Goal: Information Seeking & Learning: Learn about a topic

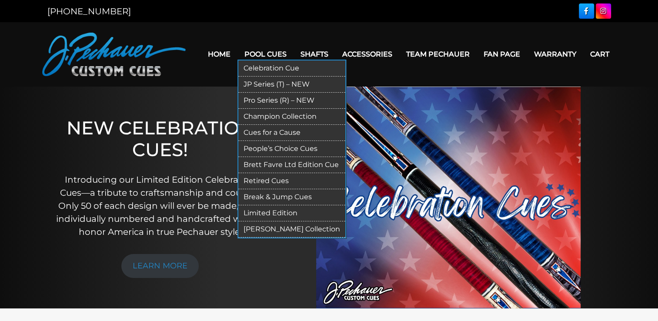
click at [260, 84] on link "JP Series (T) – NEW" at bounding box center [291, 85] width 107 height 16
click at [278, 98] on link "Pro Series (R) – NEW" at bounding box center [291, 101] width 107 height 16
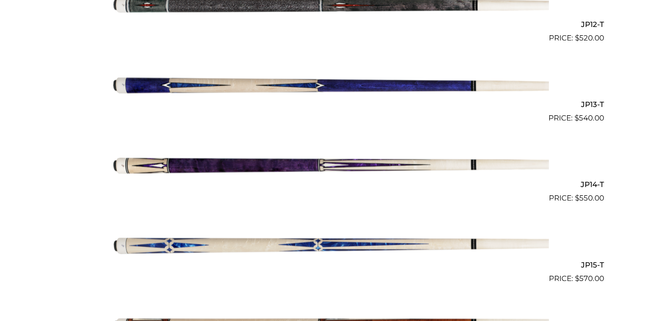
scroll to position [1196, 0]
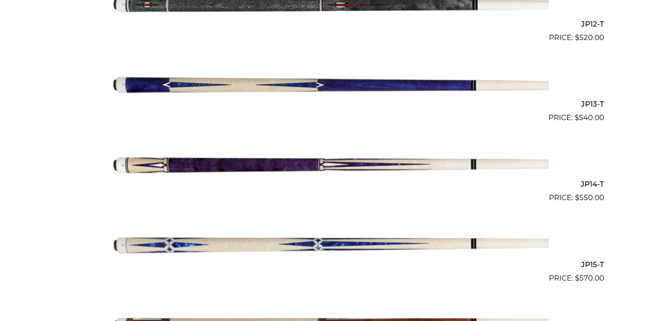
click at [287, 169] on img at bounding box center [329, 163] width 439 height 73
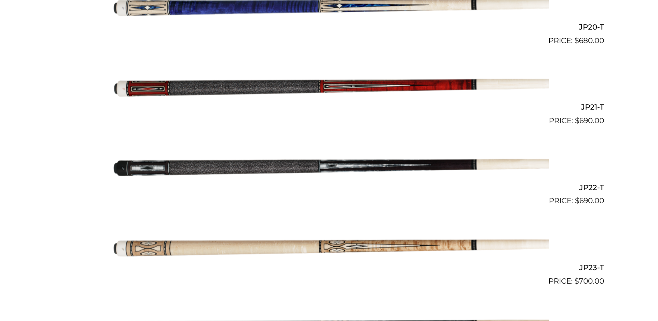
scroll to position [1830, 0]
